Goal: Navigation & Orientation: Find specific page/section

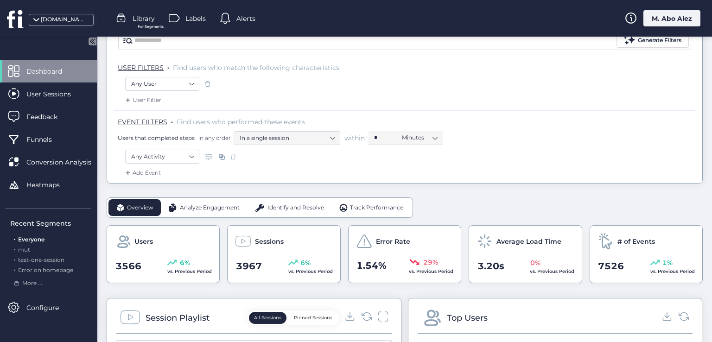
scroll to position [93, 0]
click at [281, 206] on span "Identify and Resolve" at bounding box center [296, 206] width 57 height 9
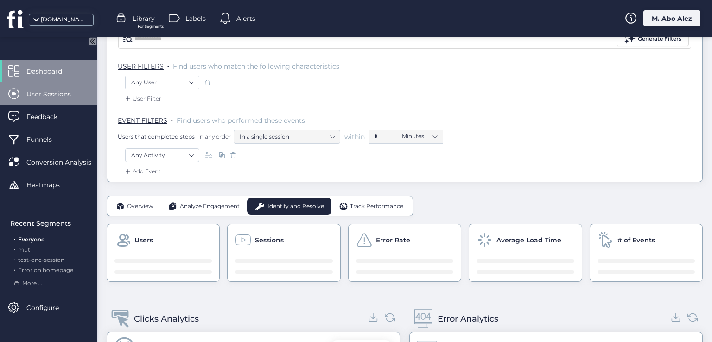
click at [55, 92] on span "User Sessions" at bounding box center [55, 94] width 58 height 10
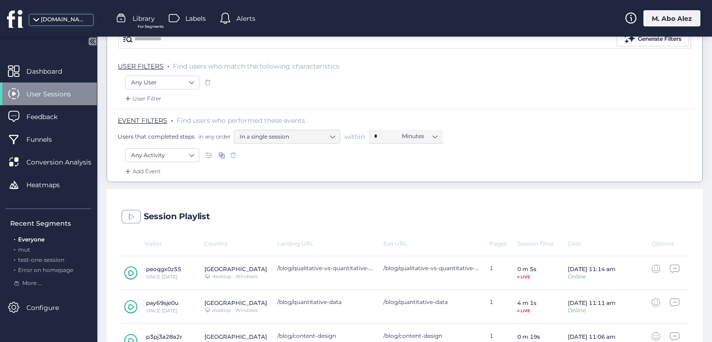
click at [52, 57] on mat-drawer "Dashboard User Sessions Feedback Funnels Conversion Analysis Heatmaps Recent Se…" at bounding box center [48, 190] width 97 height 306
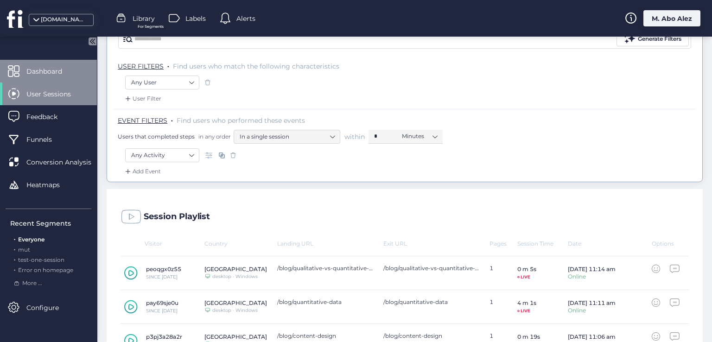
click at [57, 75] on span "Dashboard" at bounding box center [51, 71] width 50 height 10
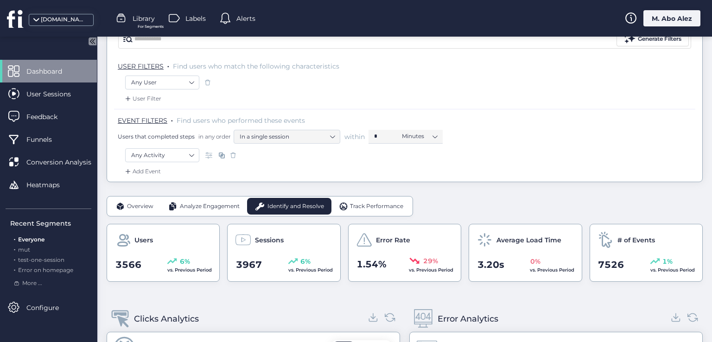
click at [193, 208] on span "Analyze Engagement" at bounding box center [210, 206] width 60 height 9
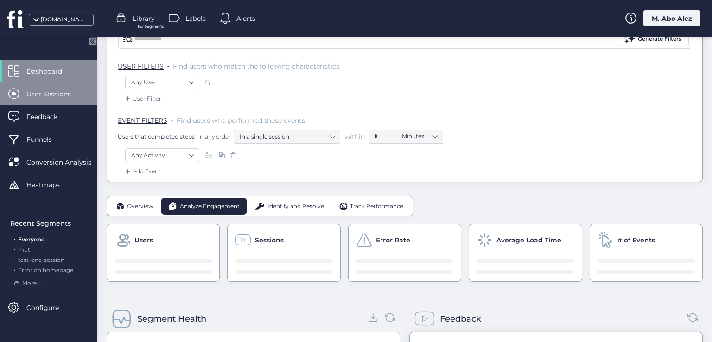
click at [59, 95] on span "User Sessions" at bounding box center [55, 94] width 58 height 10
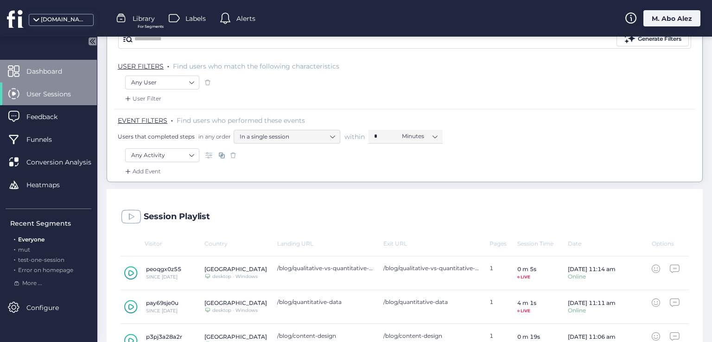
click at [57, 76] on span "Dashboard" at bounding box center [51, 71] width 50 height 10
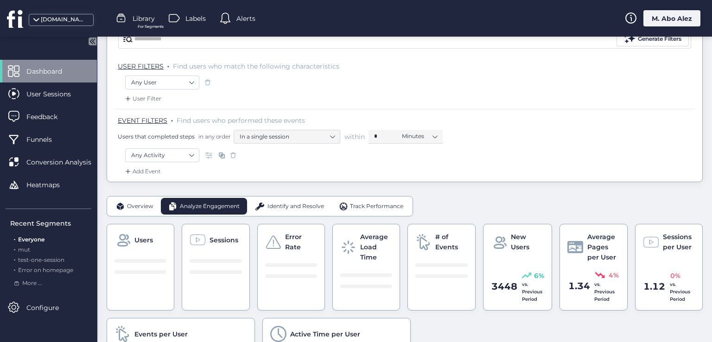
click at [44, 76] on span "Dashboard" at bounding box center [51, 71] width 50 height 10
click at [136, 199] on div "Overview" at bounding box center [134, 206] width 52 height 17
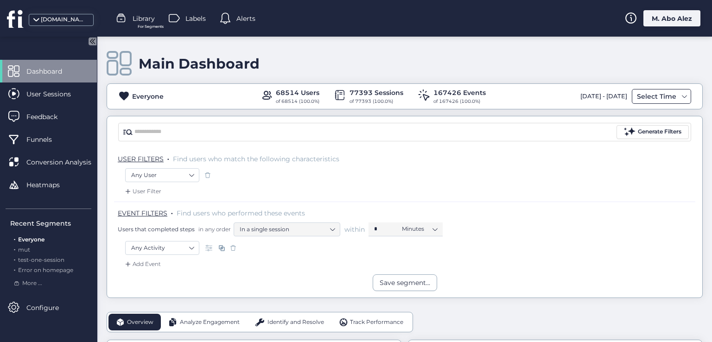
click at [651, 94] on div "Select Time" at bounding box center [657, 96] width 44 height 11
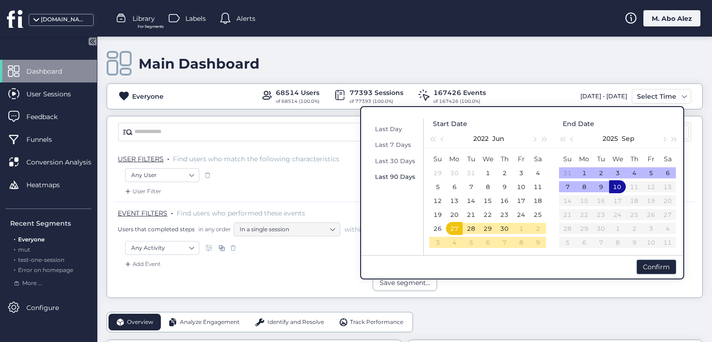
click at [397, 178] on span "Last 90 Days" at bounding box center [395, 176] width 40 height 7
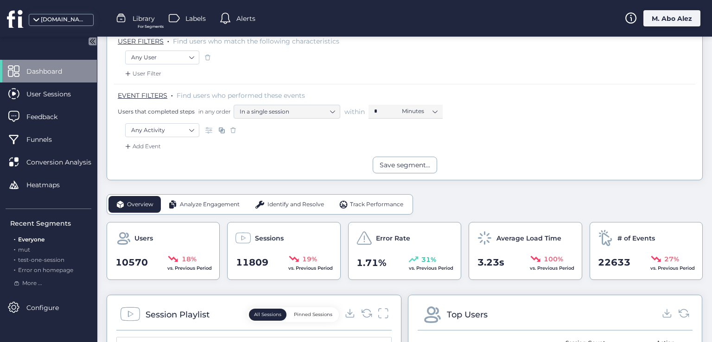
scroll to position [139, 0]
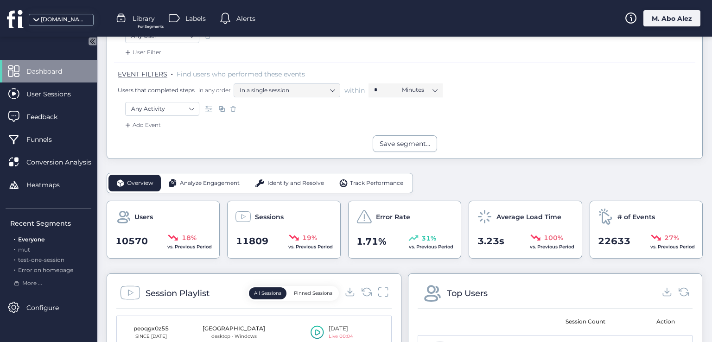
click at [281, 181] on span "Identify and Resolve" at bounding box center [296, 183] width 57 height 9
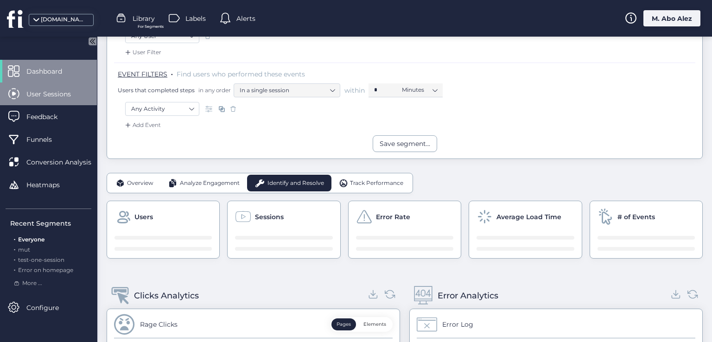
click at [39, 95] on span "User Sessions" at bounding box center [55, 94] width 58 height 10
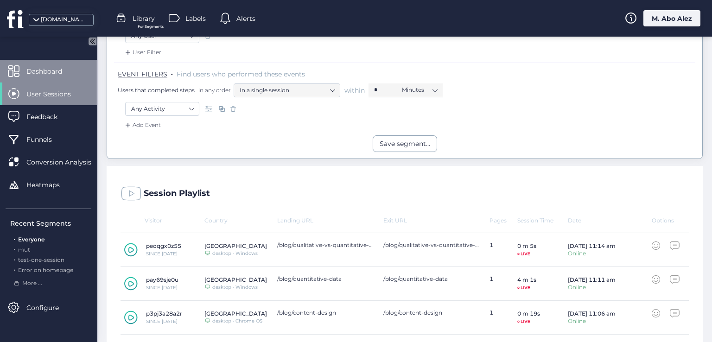
click at [36, 69] on span "Dashboard" at bounding box center [51, 71] width 50 height 10
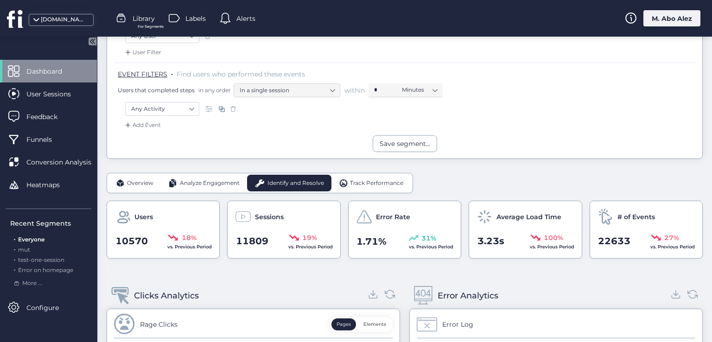
click at [197, 182] on span "Analyze Engagement" at bounding box center [210, 183] width 60 height 9
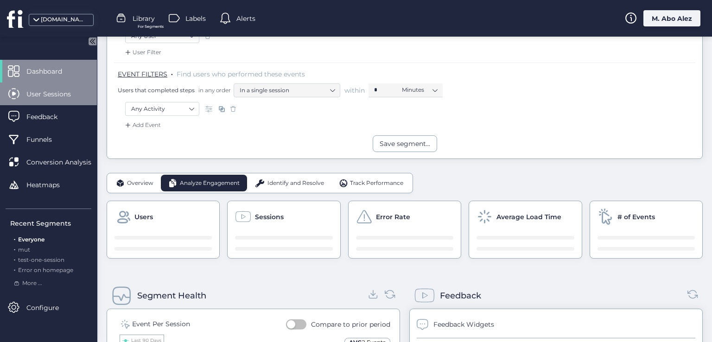
click at [60, 93] on span "User Sessions" at bounding box center [55, 94] width 58 height 10
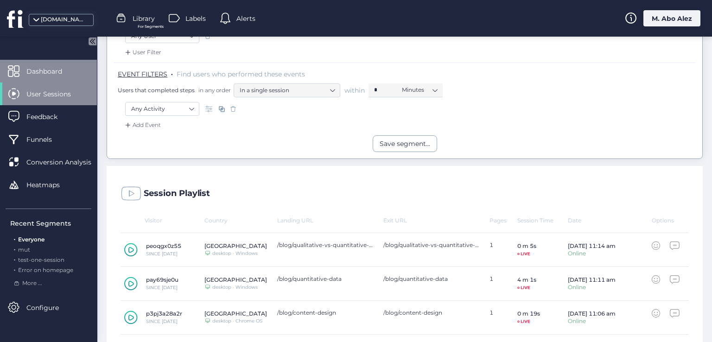
click at [58, 69] on span "Dashboard" at bounding box center [51, 71] width 50 height 10
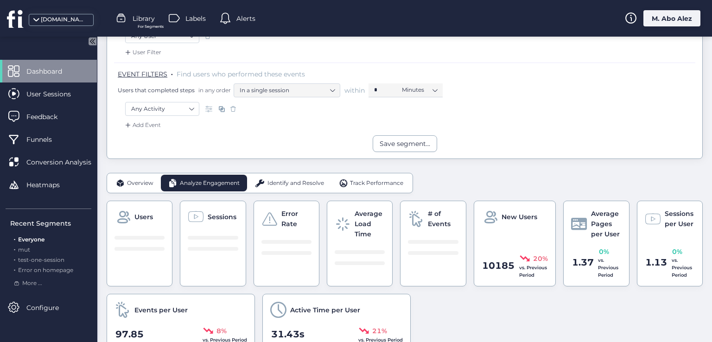
click at [358, 182] on span "Track Performance" at bounding box center [376, 183] width 53 height 9
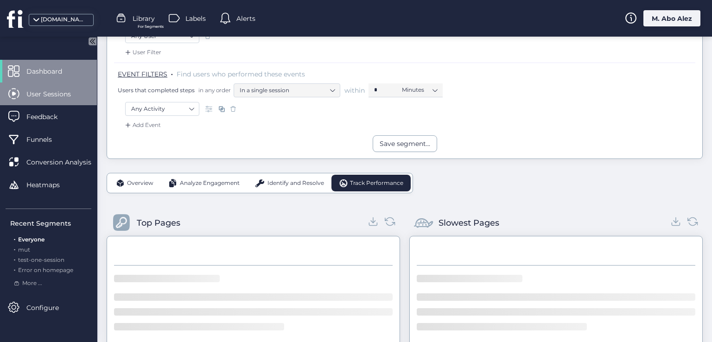
click at [52, 95] on span "User Sessions" at bounding box center [55, 94] width 58 height 10
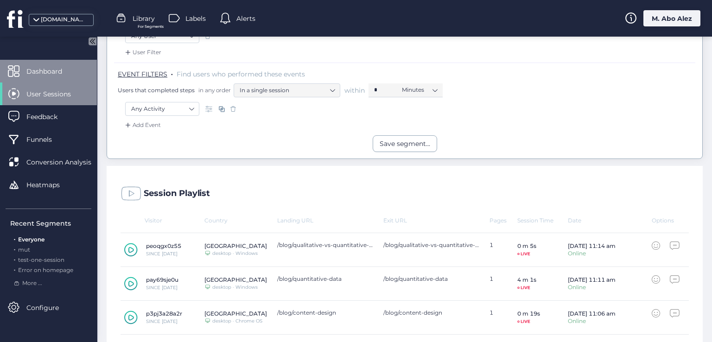
click at [55, 70] on span "Dashboard" at bounding box center [51, 71] width 50 height 10
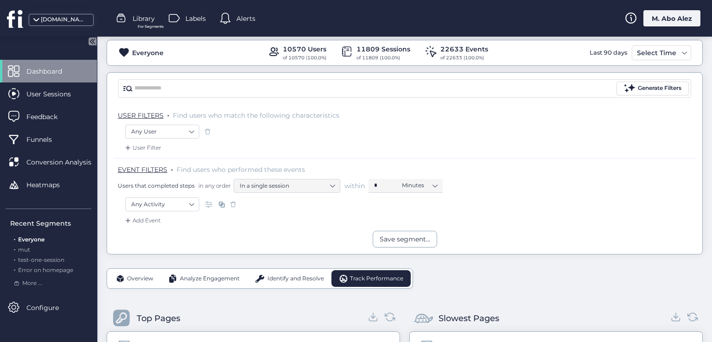
scroll to position [93, 0]
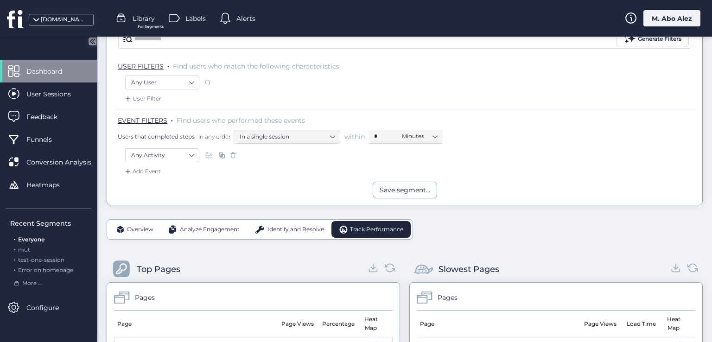
click at [129, 229] on span "Overview" at bounding box center [140, 229] width 26 height 9
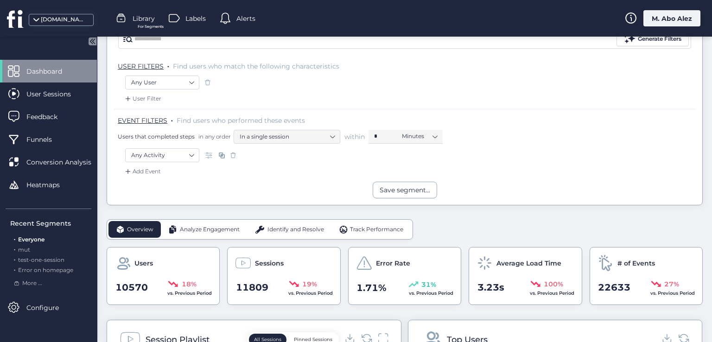
scroll to position [139, 0]
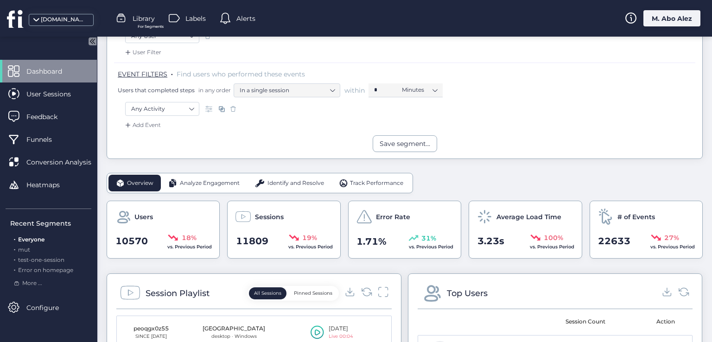
drag, startPoint x: 196, startPoint y: 184, endPoint x: 147, endPoint y: 171, distance: 49.8
click at [193, 184] on span "Analyze Engagement" at bounding box center [210, 183] width 60 height 9
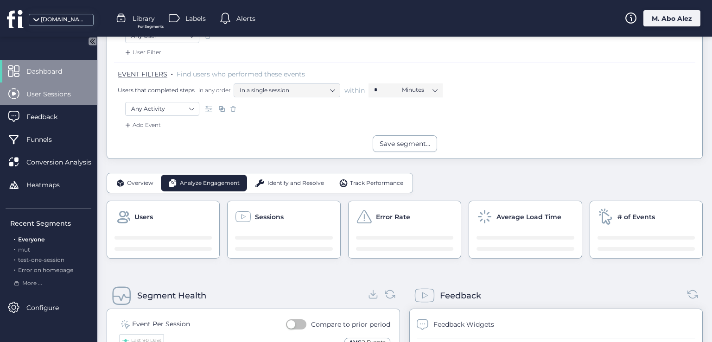
click at [53, 97] on span "User Sessions" at bounding box center [55, 94] width 58 height 10
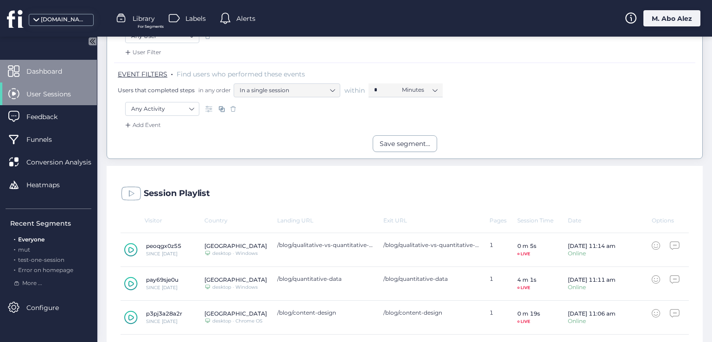
click at [53, 76] on span "Dashboard" at bounding box center [51, 71] width 50 height 10
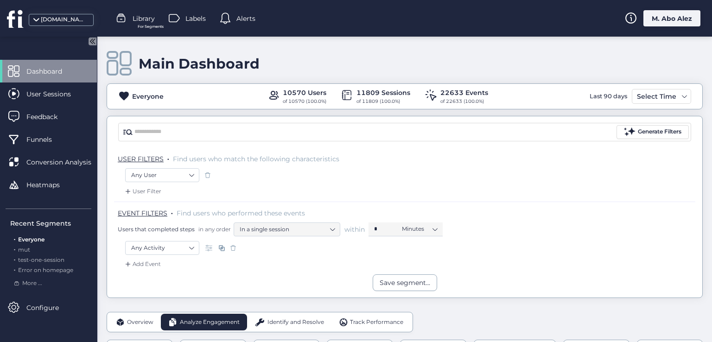
click at [139, 322] on span "Overview" at bounding box center [140, 322] width 26 height 9
